Goal: Information Seeking & Learning: Learn about a topic

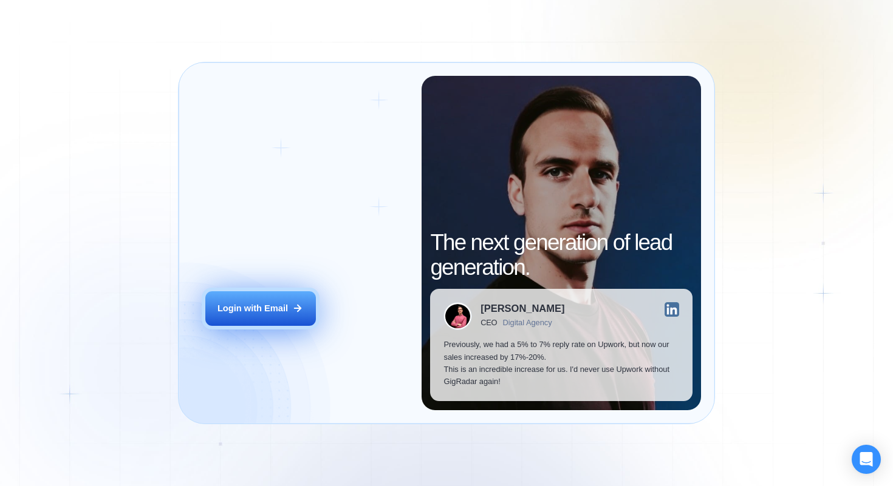
click at [275, 301] on button "Login with Email" at bounding box center [260, 309] width 111 height 35
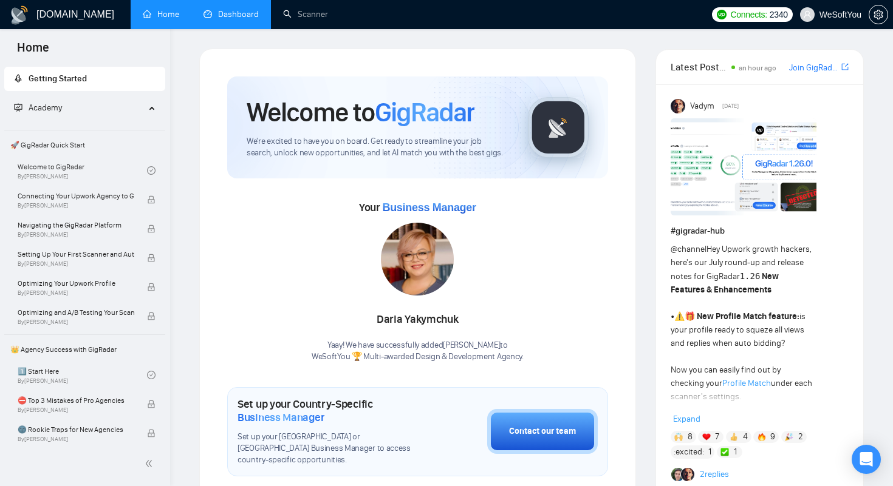
click at [233, 14] on link "Dashboard" at bounding box center [230, 14] width 55 height 10
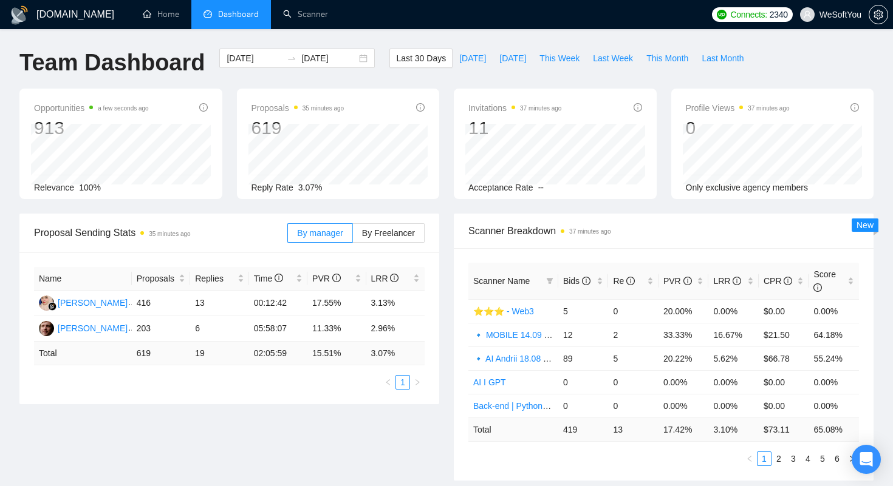
click at [323, 41] on div "GigRadar.io Home Dashboard Scanner Connects: 2340 WeSoftYou Team Dashboard 2025…" at bounding box center [446, 488] width 893 height 976
click at [377, 32] on div "GigRadar.io Home Dashboard Scanner Connects: 2340 WeSoftYou Team Dashboard 2025…" at bounding box center [446, 488] width 893 height 976
click at [346, 38] on div "GigRadar.io Home Dashboard Scanner Connects: 2340 WeSoftYou Team Dashboard 2025…" at bounding box center [446, 488] width 893 height 976
click at [370, 38] on div "GigRadar.io Home Dashboard Scanner Connects: 2340 WeSoftYou Team Dashboard 2025…" at bounding box center [446, 488] width 893 height 976
click at [272, 397] on div "Name Proposals Replies Time PVR LRR Ainun Jariah 416 13 00:12:42 17.55% 3.13% D…" at bounding box center [229, 329] width 420 height 152
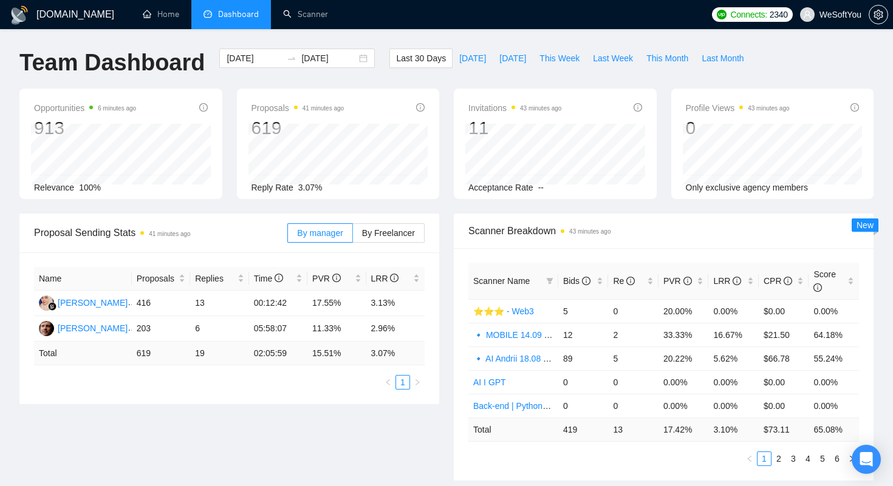
click at [627, 228] on span "Scanner Breakdown 43 minutes ago" at bounding box center [663, 231] width 391 height 15
click at [568, 280] on span "Bids" at bounding box center [576, 281] width 27 height 10
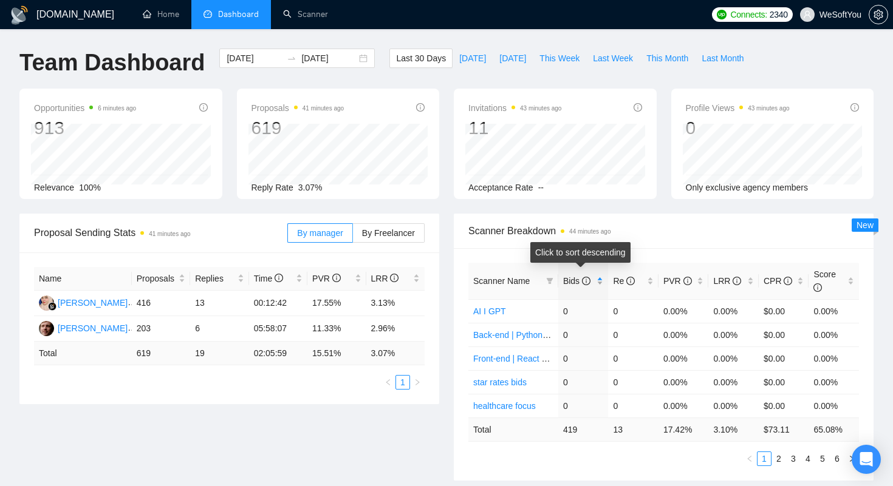
click at [568, 280] on span "Bids" at bounding box center [576, 281] width 27 height 10
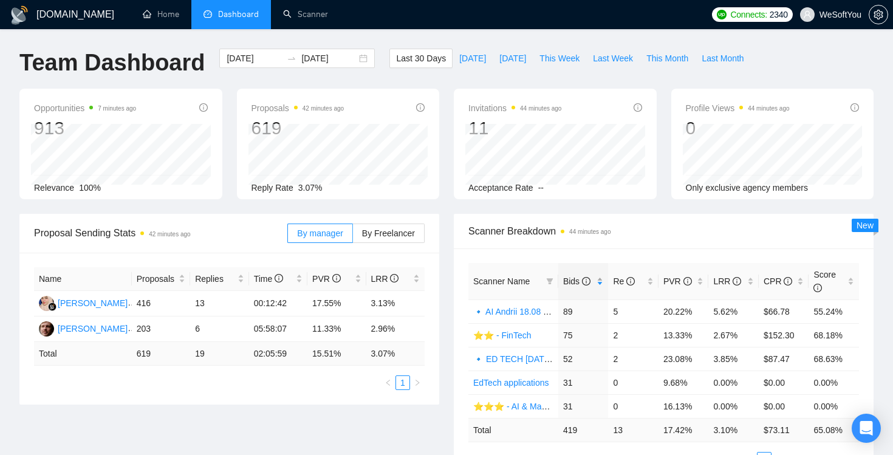
scroll to position [64, 0]
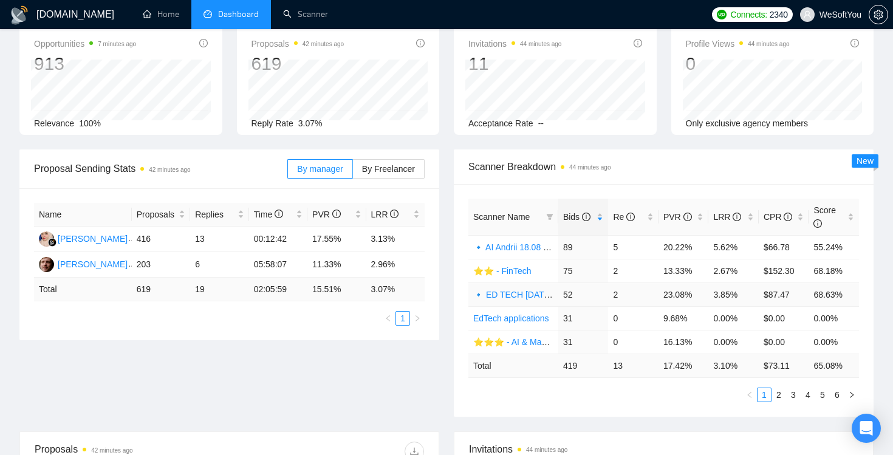
click at [523, 297] on link "🔹 ED TECH [DATE] 🔹 👓" at bounding box center [525, 295] width 104 height 10
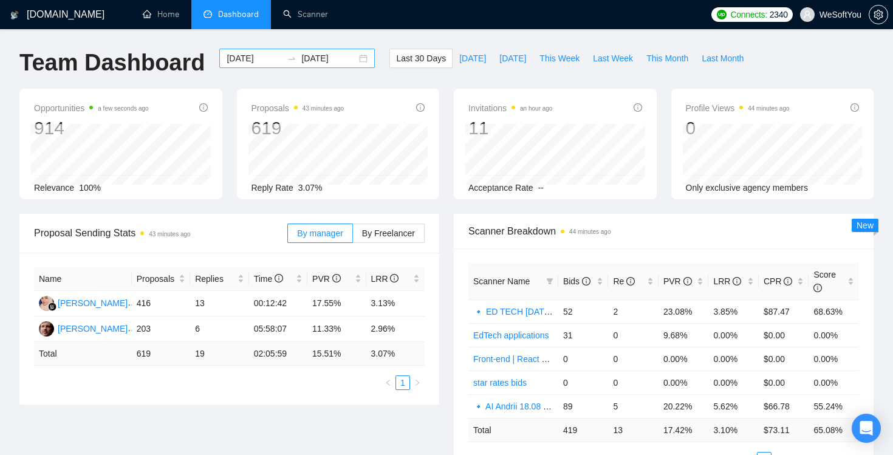
click at [287, 61] on icon "swap-right" at bounding box center [292, 58] width 10 height 10
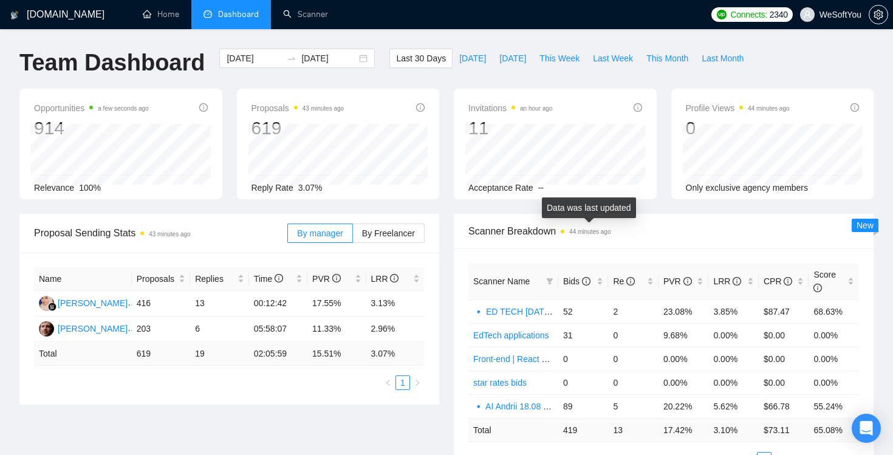
scroll to position [7, 0]
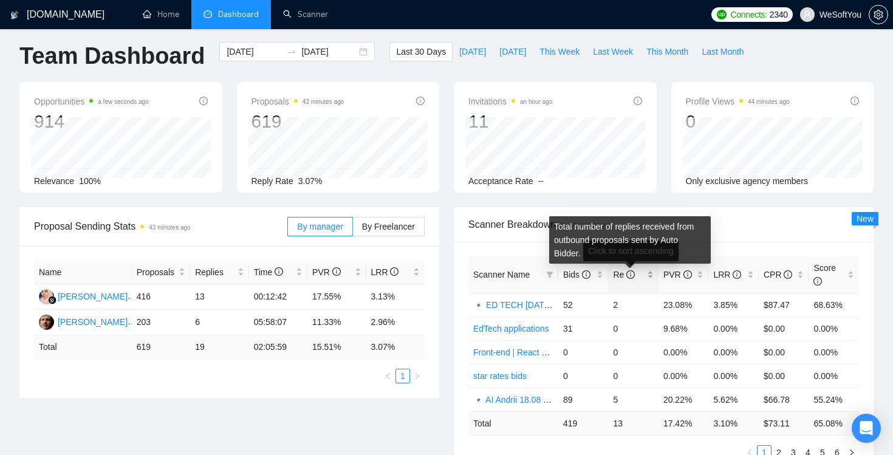
click at [629, 277] on icon "info-circle" at bounding box center [630, 274] width 9 height 9
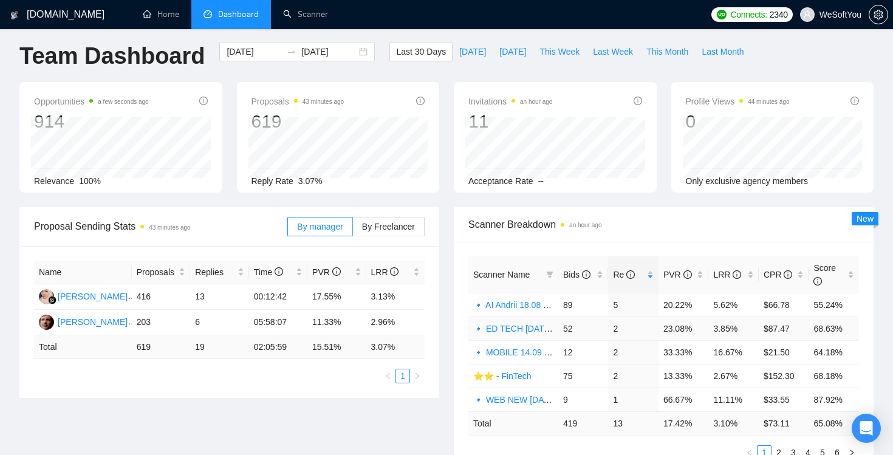
click at [531, 322] on td "🔹 ED TECH [DATE] 🔹 👓" at bounding box center [513, 328] width 90 height 24
drag, startPoint x: 625, startPoint y: 305, endPoint x: 610, endPoint y: 308, distance: 14.9
click at [610, 308] on td "5" at bounding box center [633, 305] width 50 height 24
drag, startPoint x: 623, startPoint y: 331, endPoint x: 609, endPoint y: 331, distance: 14.6
click at [610, 331] on td "2" at bounding box center [633, 328] width 50 height 24
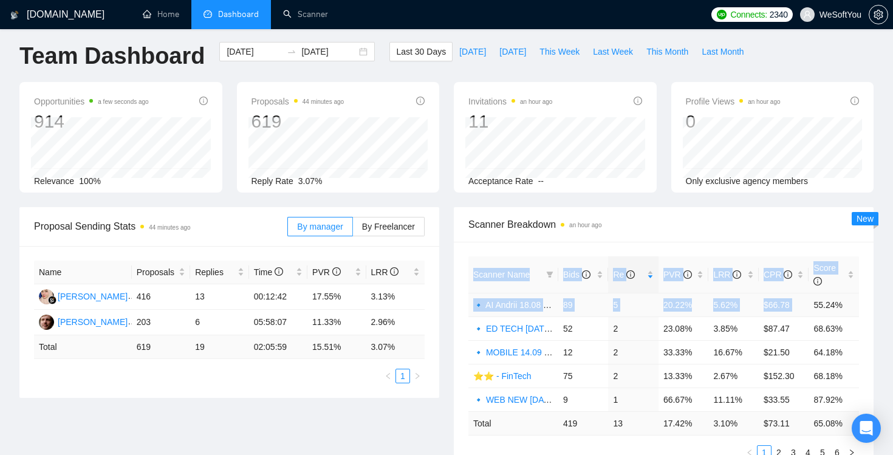
drag, startPoint x: 813, startPoint y: 304, endPoint x: 861, endPoint y: 305, distance: 48.0
click at [861, 305] on div "Scanner Name Bids Re PVR LRR CPR Score 🔹 AI Andrii 18.08 🔹 89 5 20.22% 5.62% $6…" at bounding box center [664, 358] width 420 height 233
click at [647, 323] on td "2" at bounding box center [633, 328] width 50 height 24
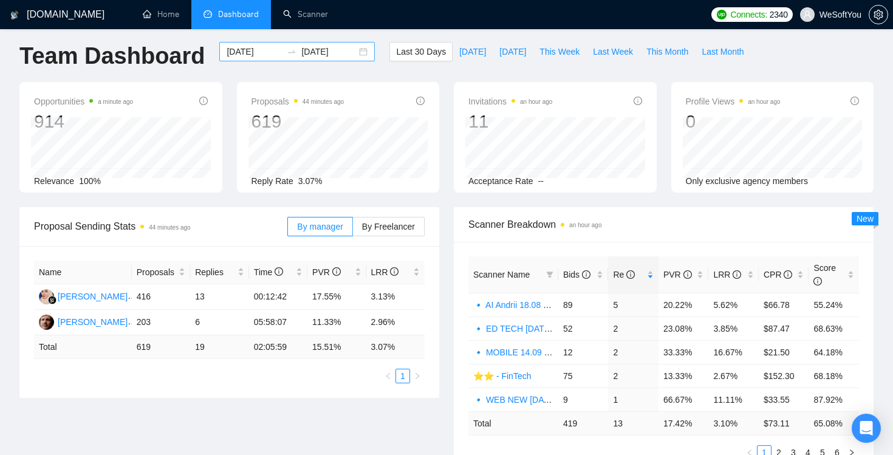
click at [267, 54] on input "[DATE]" at bounding box center [254, 51] width 55 height 13
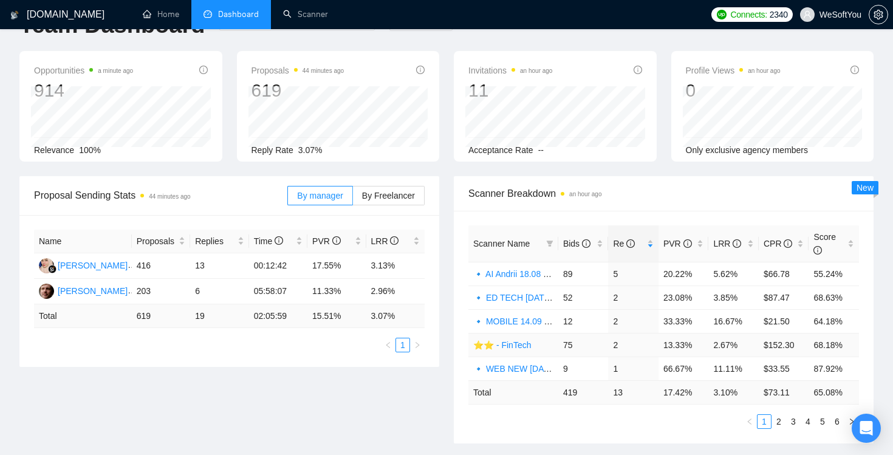
scroll to position [38, 0]
click at [778, 420] on link "2" at bounding box center [778, 420] width 13 height 13
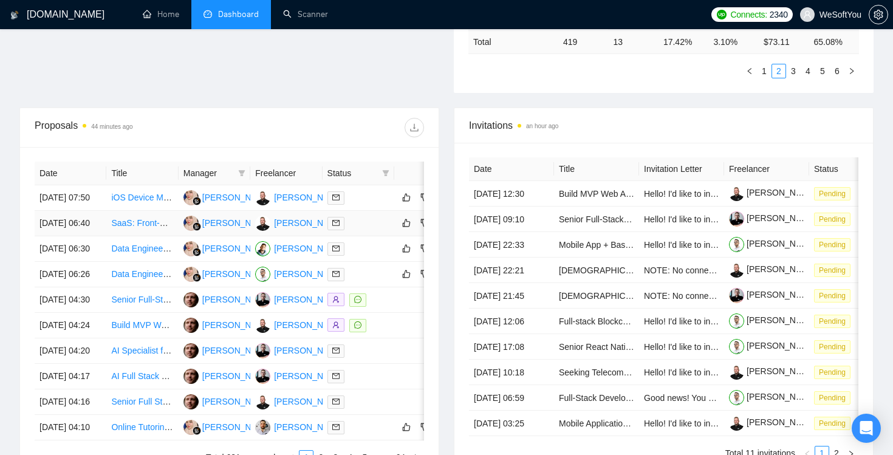
scroll to position [432, 0]
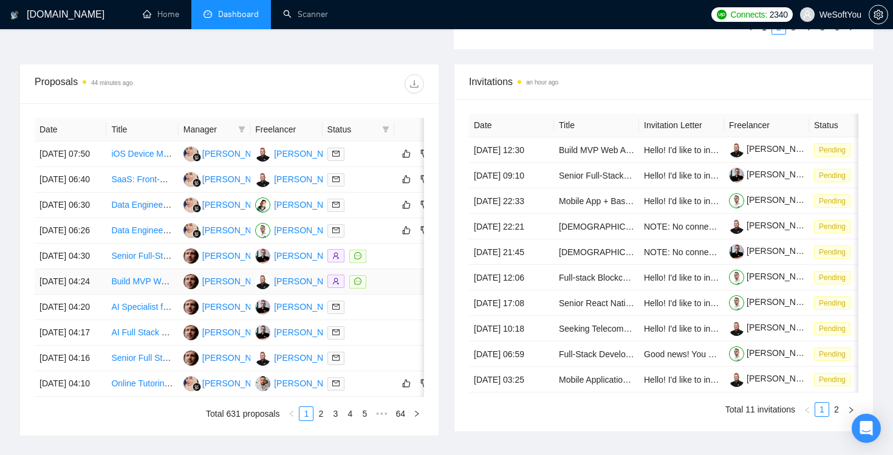
click at [154, 286] on link "Build MVP Web App - Kids Investing Simulator With Financial Literacy Lessons" at bounding box center [259, 281] width 297 height 10
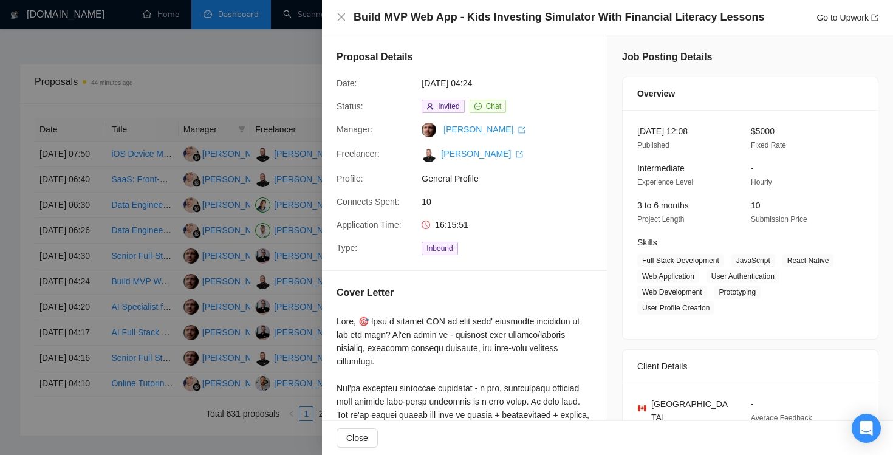
click at [279, 64] on div at bounding box center [446, 227] width 893 height 455
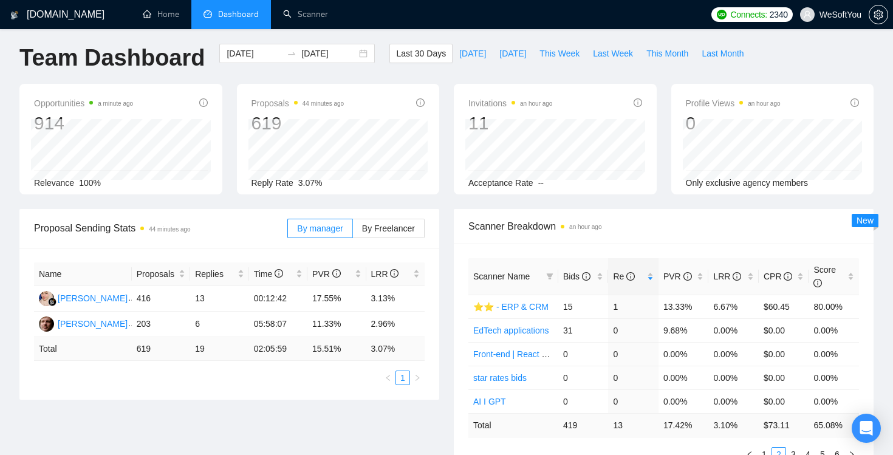
scroll to position [0, 0]
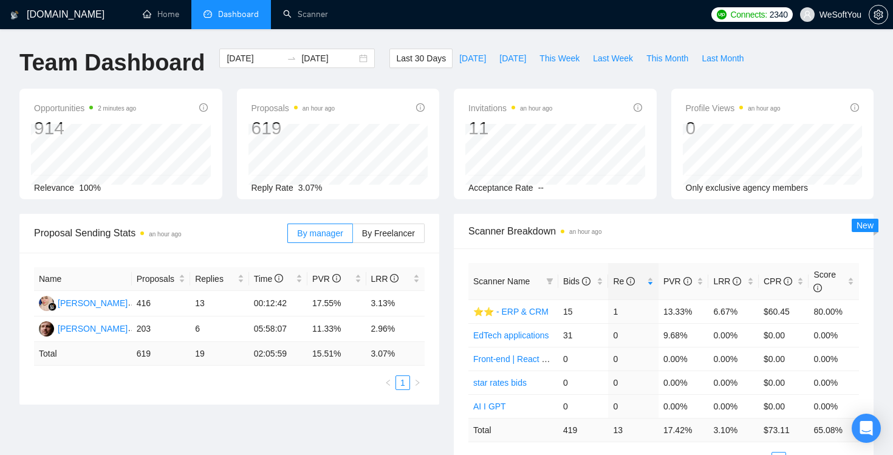
click at [480, 231] on span "Scanner Breakdown an hour ago" at bounding box center [663, 231] width 391 height 15
click at [451, 333] on div "Scanner Breakdown an hour ago Scanner Name Bids Re PVR LRR CPR Score ⭐️⭐️ - ERP…" at bounding box center [663, 347] width 434 height 267
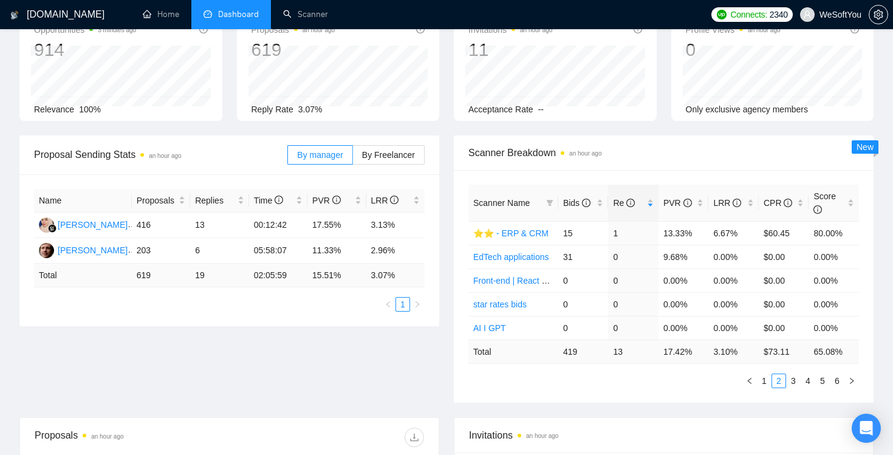
scroll to position [80, 0]
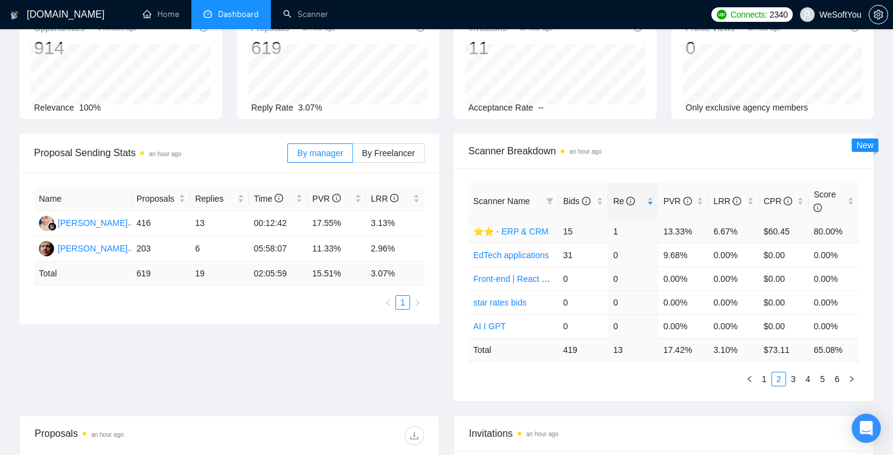
click at [517, 230] on link "⭐️⭐️ - ERP & CRM" at bounding box center [510, 232] width 75 height 10
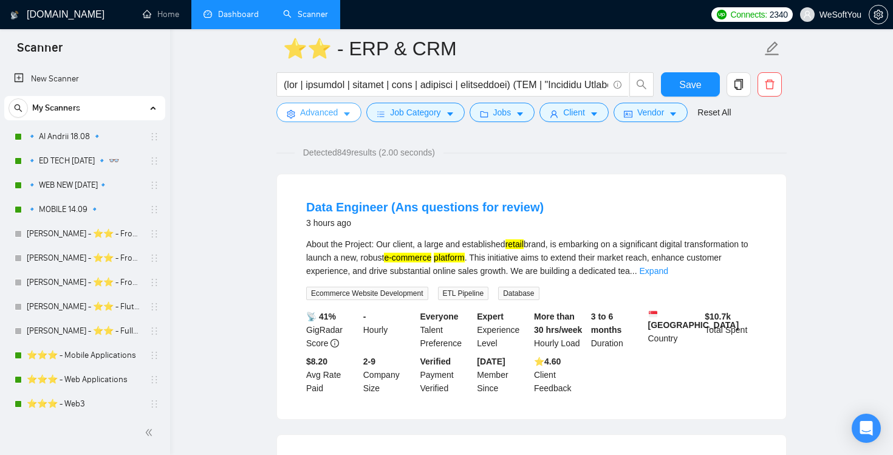
click at [355, 118] on button "Advanced" at bounding box center [318, 112] width 85 height 19
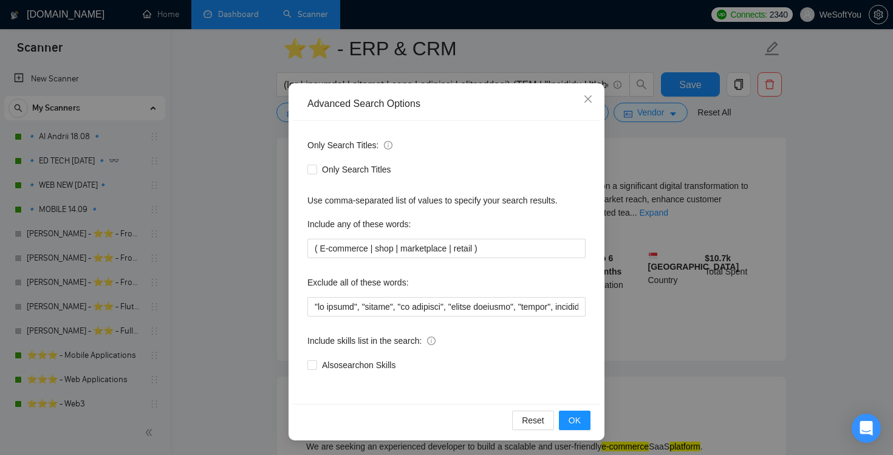
scroll to position [139, 0]
click at [586, 95] on icon "close" at bounding box center [588, 99] width 10 height 10
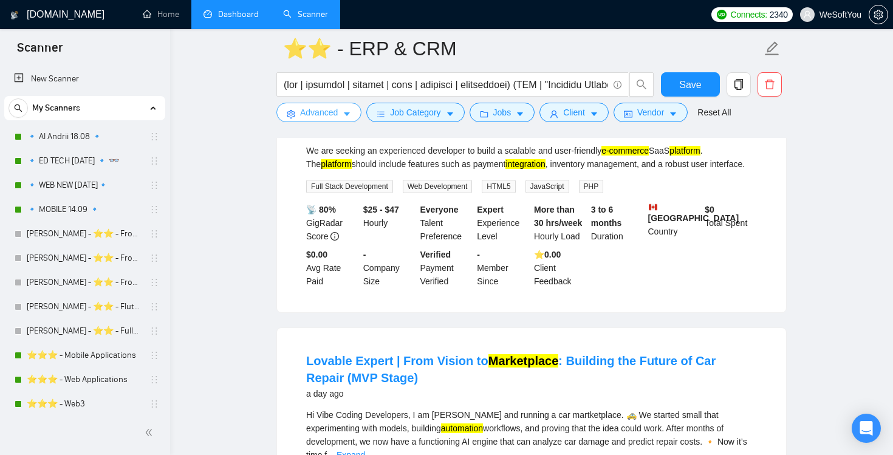
scroll to position [435, 0]
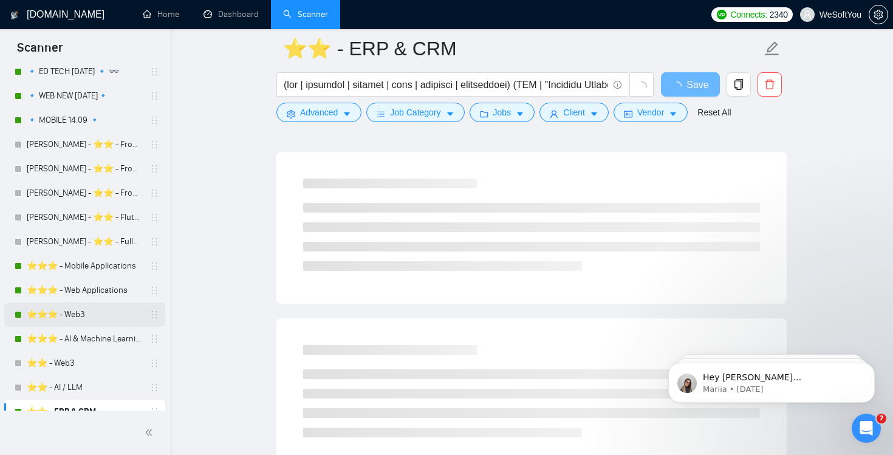
click at [77, 316] on link "⭐️⭐️⭐️ - Web3" at bounding box center [84, 314] width 115 height 24
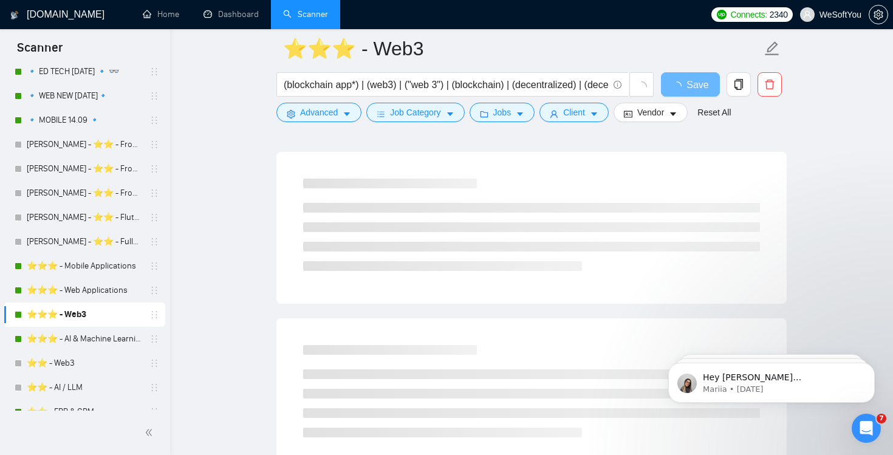
click at [242, 56] on main "⭐️⭐️⭐️ - Web3 (blockchain app*) | (web3) | ("web 3") | (blockchain) | (decentra…" at bounding box center [531, 125] width 684 height 1023
click at [92, 312] on link "⭐️⭐️⭐️ - Web3" at bounding box center [84, 314] width 115 height 24
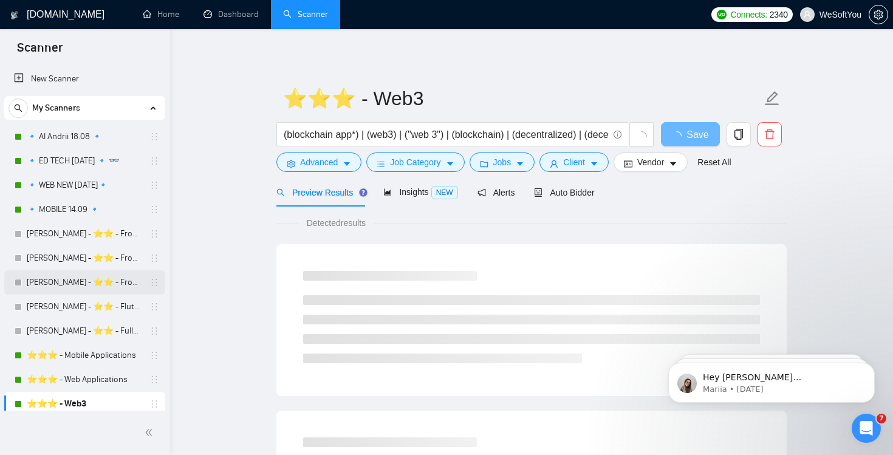
scroll to position [82, 0]
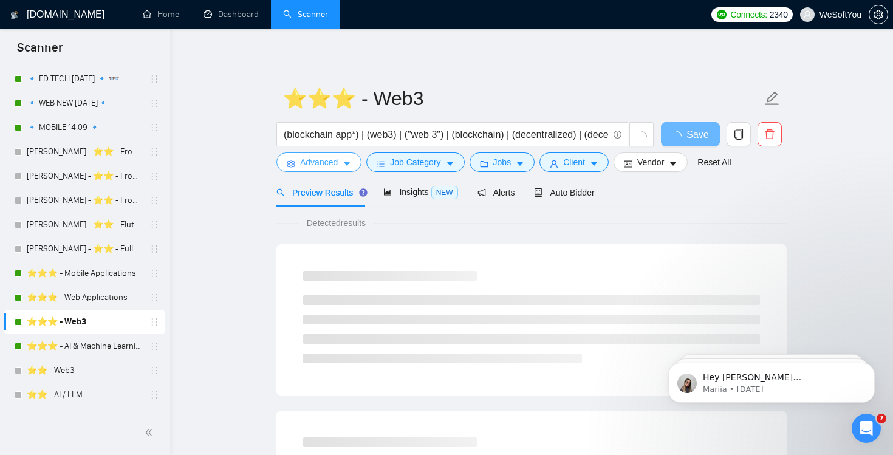
click at [346, 164] on icon "caret-down" at bounding box center [347, 164] width 9 height 9
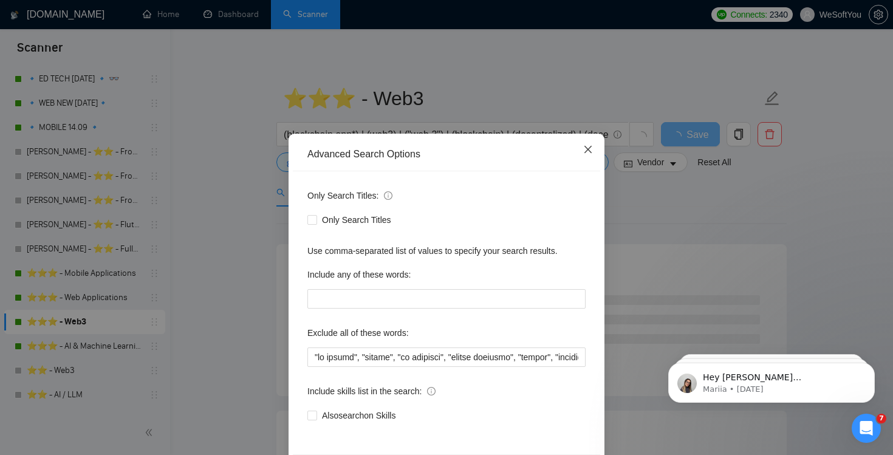
click at [592, 153] on icon "close" at bounding box center [588, 150] width 10 height 10
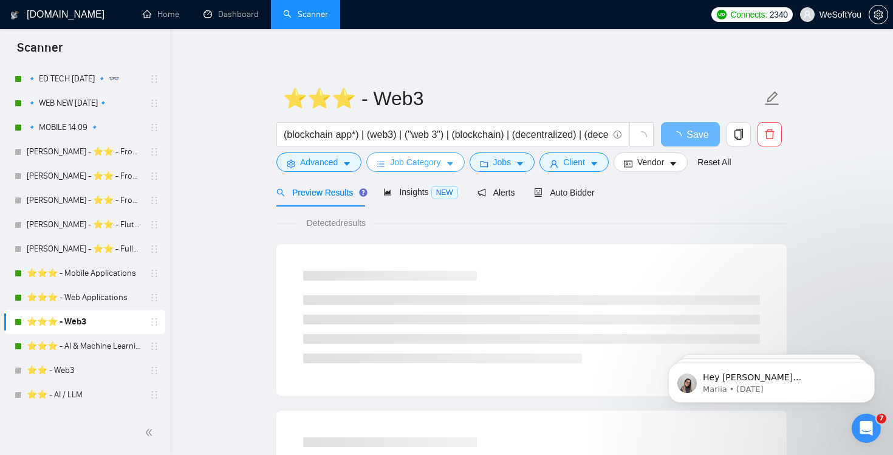
click at [423, 168] on span "Job Category" at bounding box center [415, 161] width 50 height 13
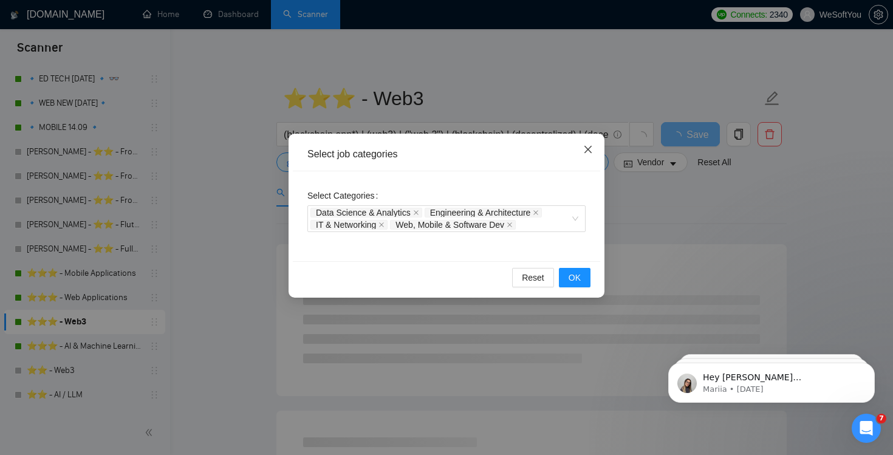
click at [592, 151] on icon "close" at bounding box center [588, 150] width 10 height 10
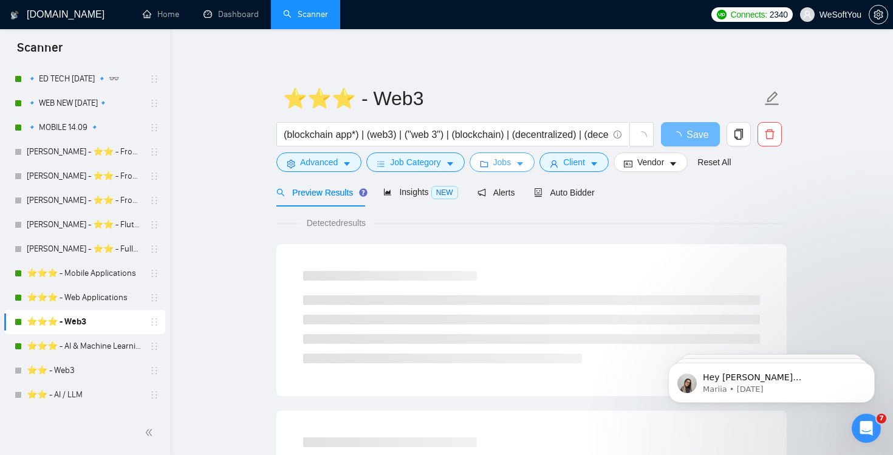
click at [529, 166] on button "Jobs" at bounding box center [502, 161] width 66 height 19
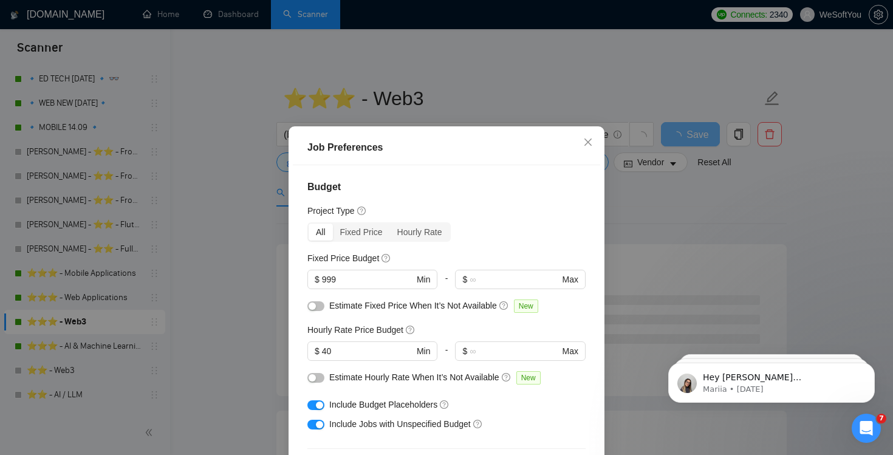
click at [551, 84] on div "Job Preferences Budget Project Type All Fixed Price Hourly Rate Fixed Price Bud…" at bounding box center [446, 227] width 893 height 455
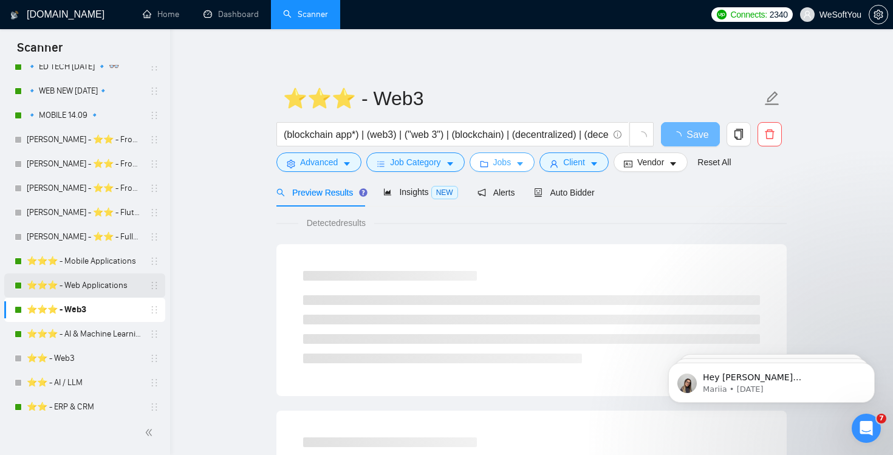
scroll to position [0, 0]
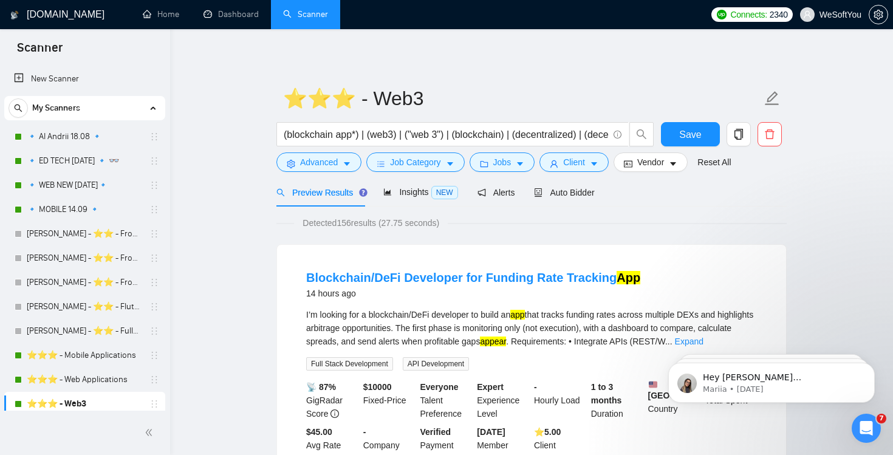
click at [240, 19] on link "Dashboard" at bounding box center [230, 14] width 55 height 10
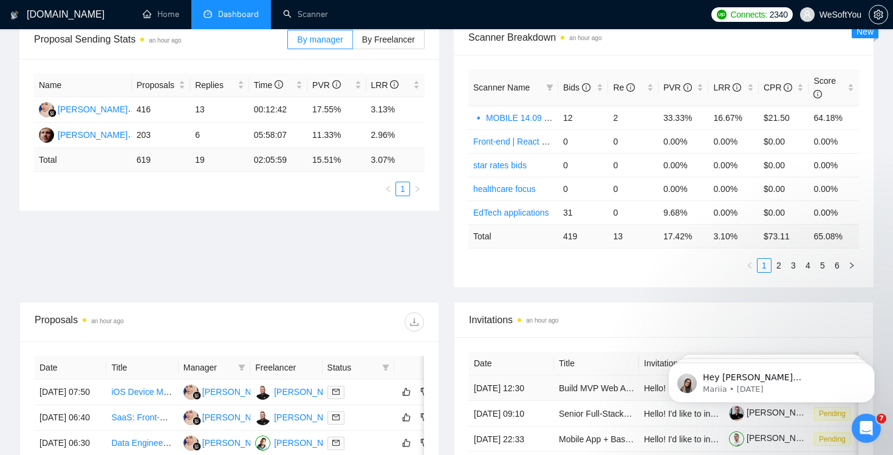
scroll to position [33, 0]
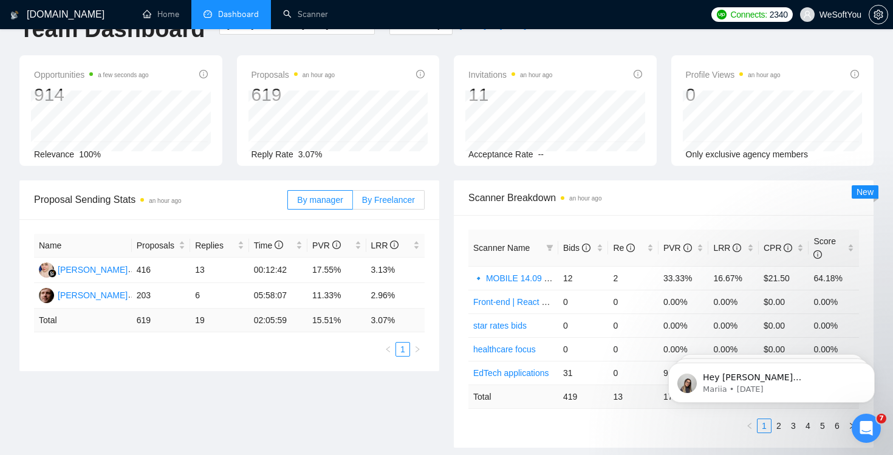
click at [391, 193] on label "By Freelancer" at bounding box center [389, 199] width 72 height 19
click at [353, 203] on input "By Freelancer" at bounding box center [353, 203] width 0 height 0
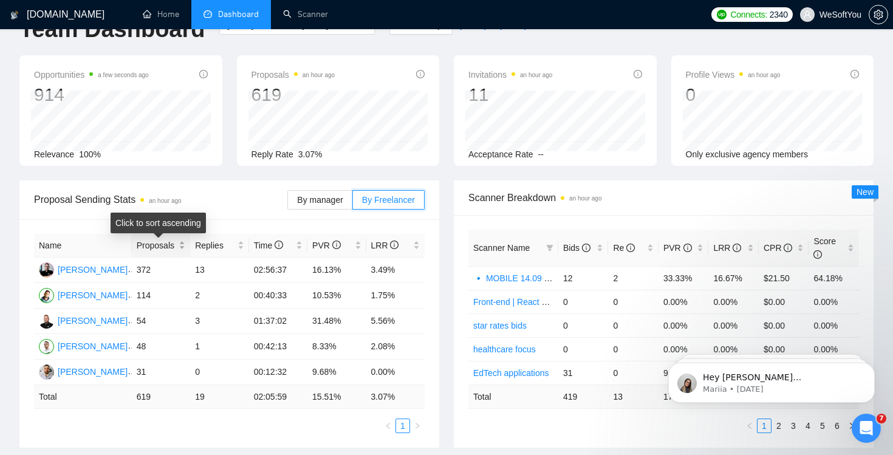
scroll to position [83, 0]
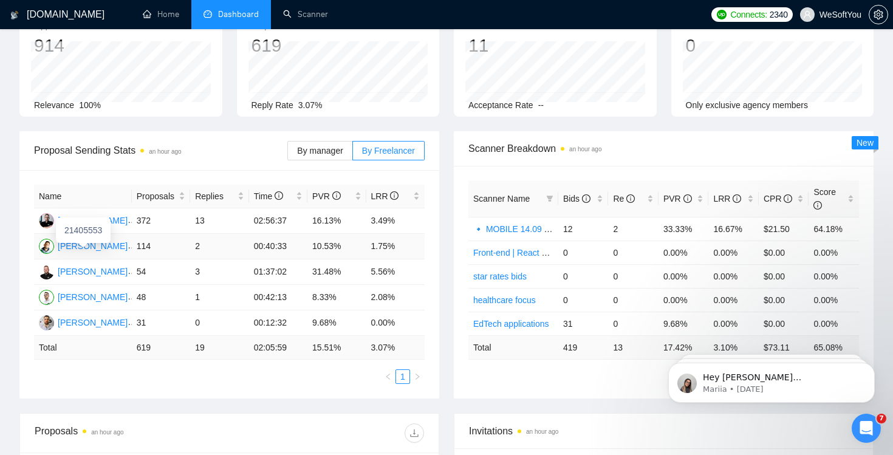
click at [111, 246] on div "[PERSON_NAME]" at bounding box center [93, 245] width 70 height 13
click at [210, 151] on span "Proposal Sending Stats an hour ago" at bounding box center [160, 150] width 253 height 15
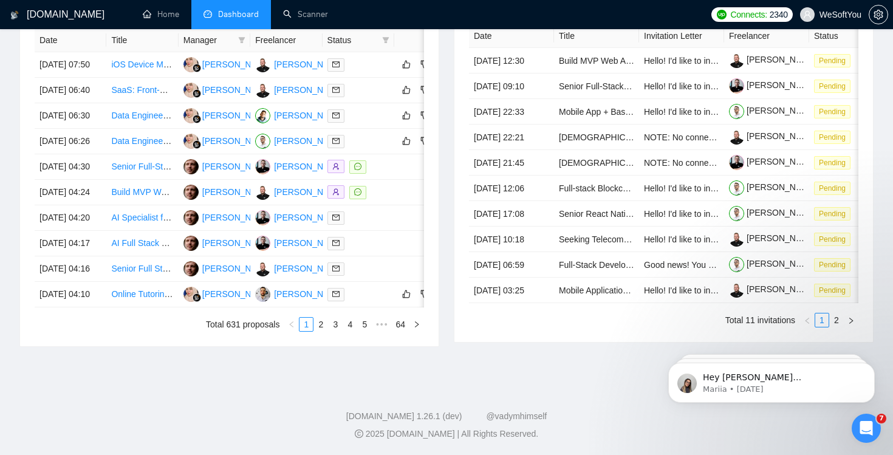
scroll to position [0, 0]
